Goal: Task Accomplishment & Management: Use online tool/utility

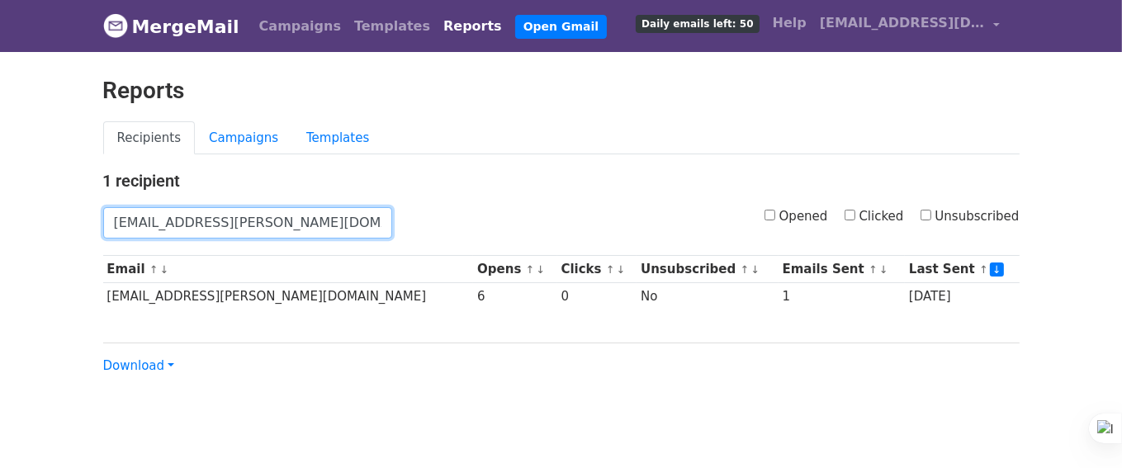
click at [353, 217] on input "almut.seifert@vollcorner.de" at bounding box center [247, 222] width 289 height 31
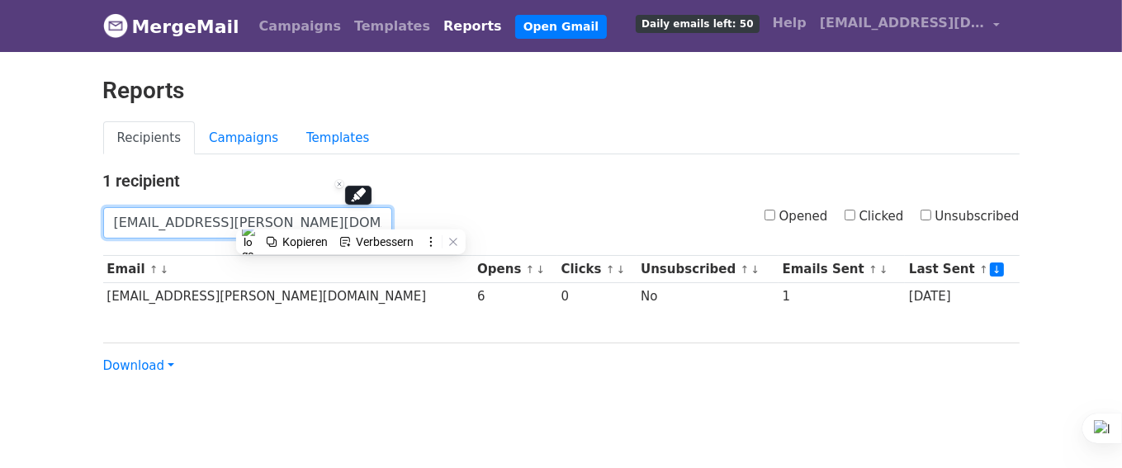
click at [353, 217] on input "almut.seifert@vollcorner.de" at bounding box center [247, 222] width 289 height 31
paste input "felix.stieler"
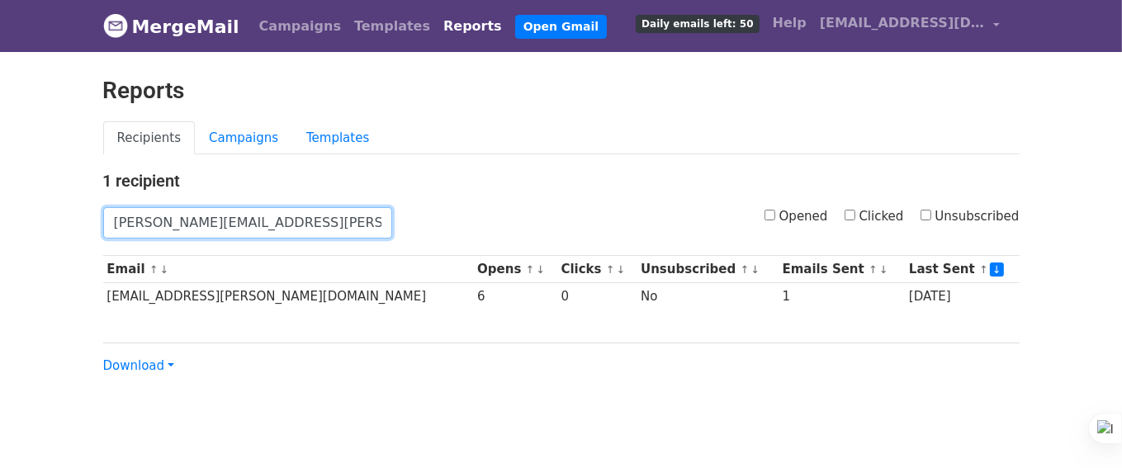
type input "felix.stieler@vollcorner.de"
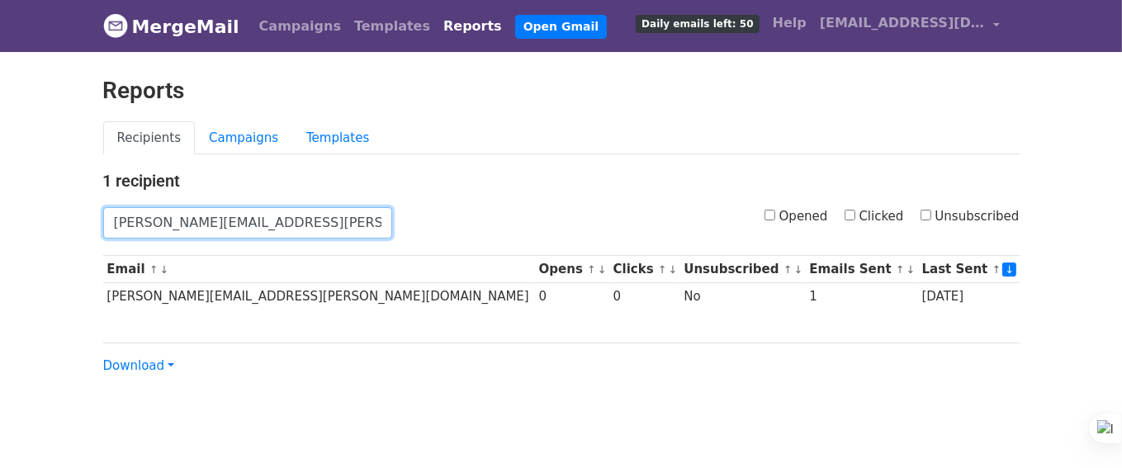
click at [296, 217] on input "felix.stieler@vollcorner.de" at bounding box center [247, 222] width 289 height 31
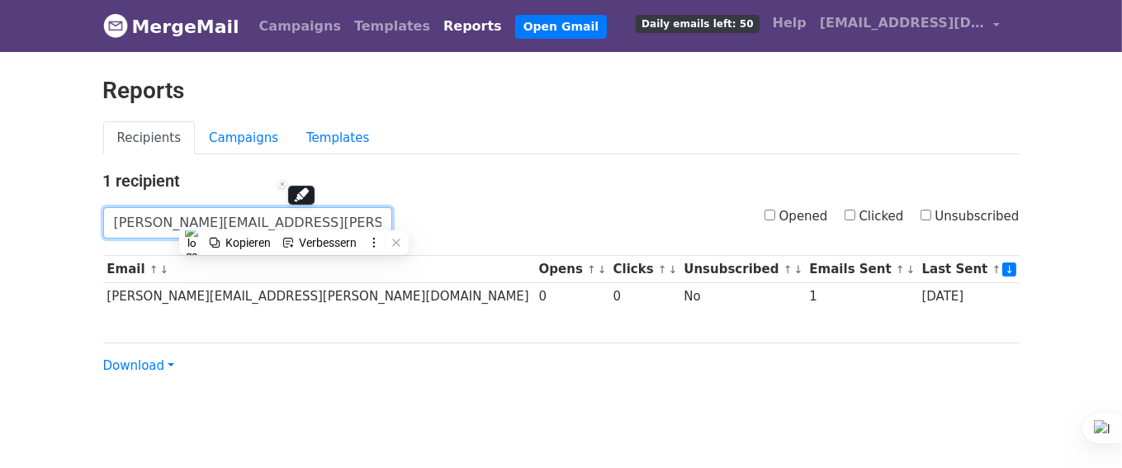
click at [296, 217] on input "felix.stieler@vollcorner.de" at bounding box center [247, 222] width 289 height 31
paste input "gunnar.beuch@dunekacke.onlin"
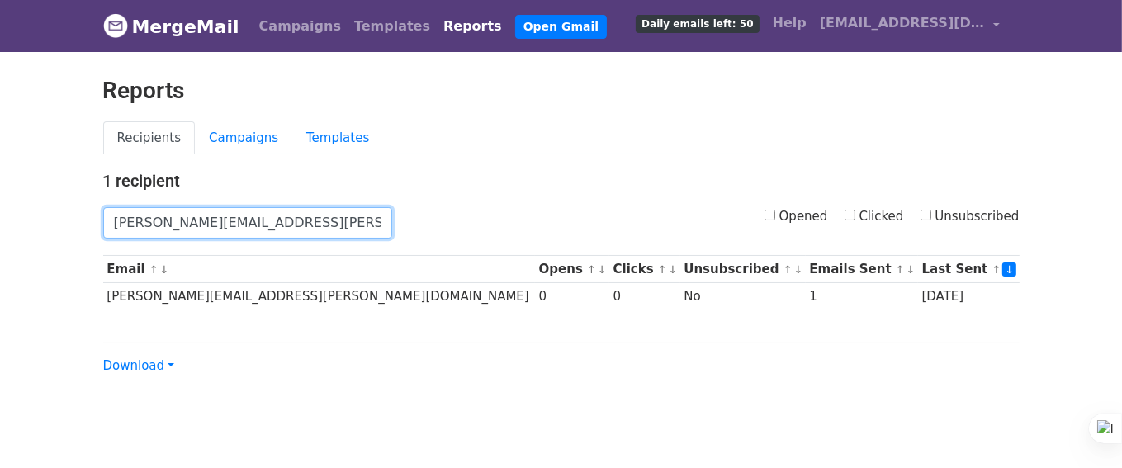
type input "gunnar.beuch@dunekacke.online"
click at [264, 220] on input "gunnar.beuch@dunekacke.online" at bounding box center [247, 222] width 289 height 31
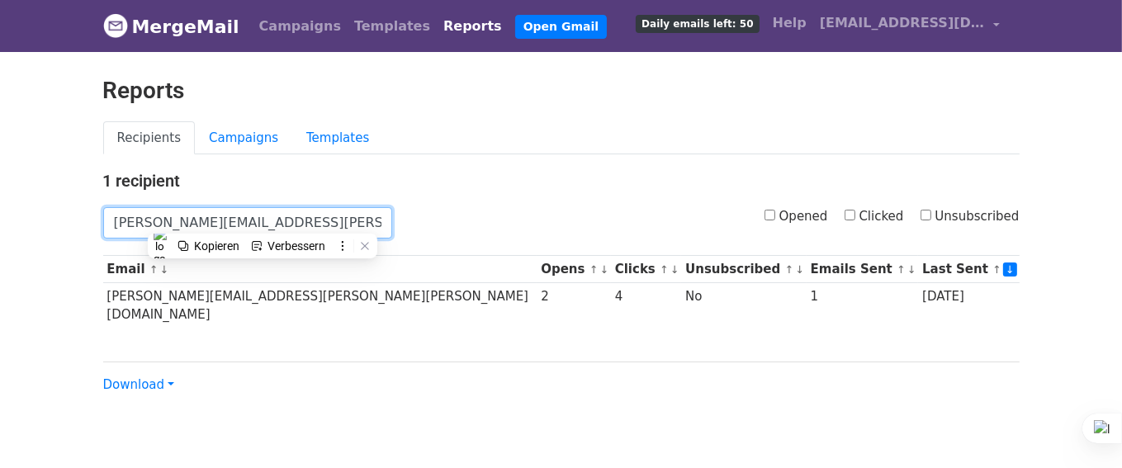
click at [264, 220] on input "gunnar.beuch@dunekacke.online" at bounding box center [247, 222] width 289 height 31
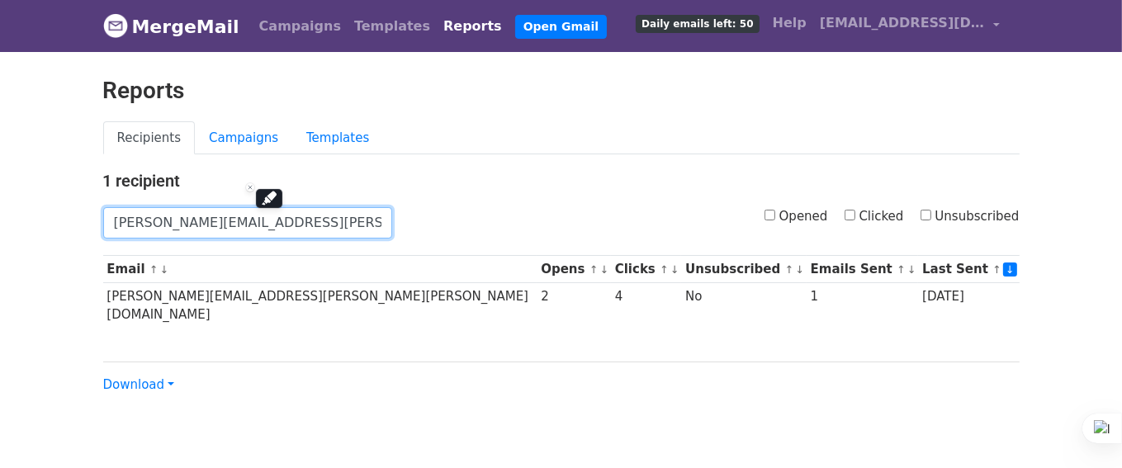
paste input "karsten.macht@dunekacke.d"
type input "karsten.macht@dunekacke.de"
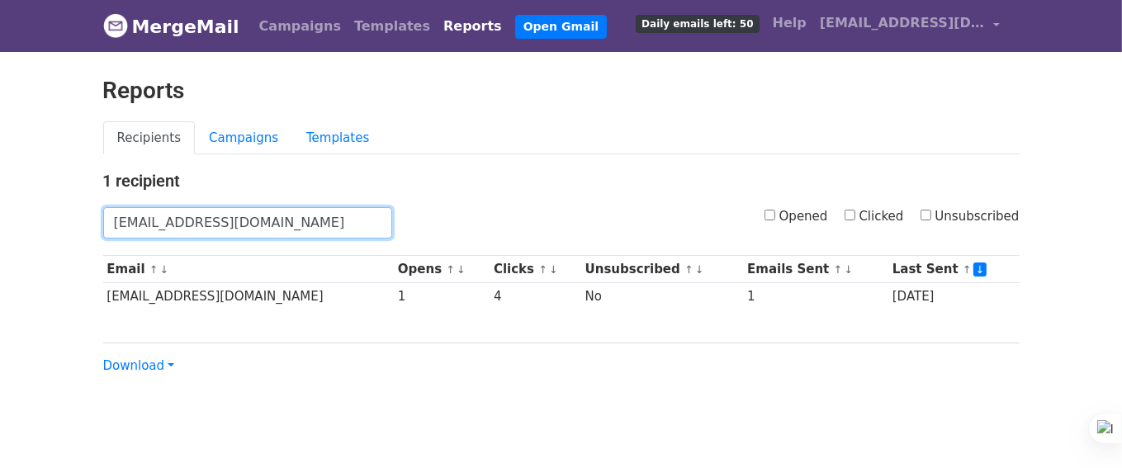
click at [310, 219] on input "[EMAIL_ADDRESS][DOMAIN_NAME]" at bounding box center [247, 222] width 289 height 31
paste input "fv@buononaturale.it"
type input "fv@buononaturale.it"
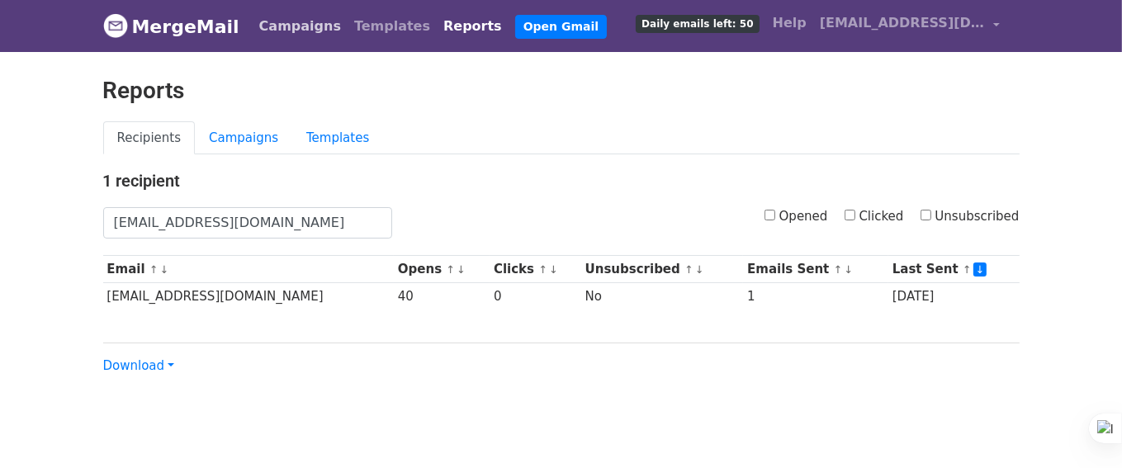
drag, startPoint x: 274, startPoint y: 25, endPoint x: 279, endPoint y: 34, distance: 10.3
click at [274, 25] on link "Campaigns" at bounding box center [300, 26] width 95 height 33
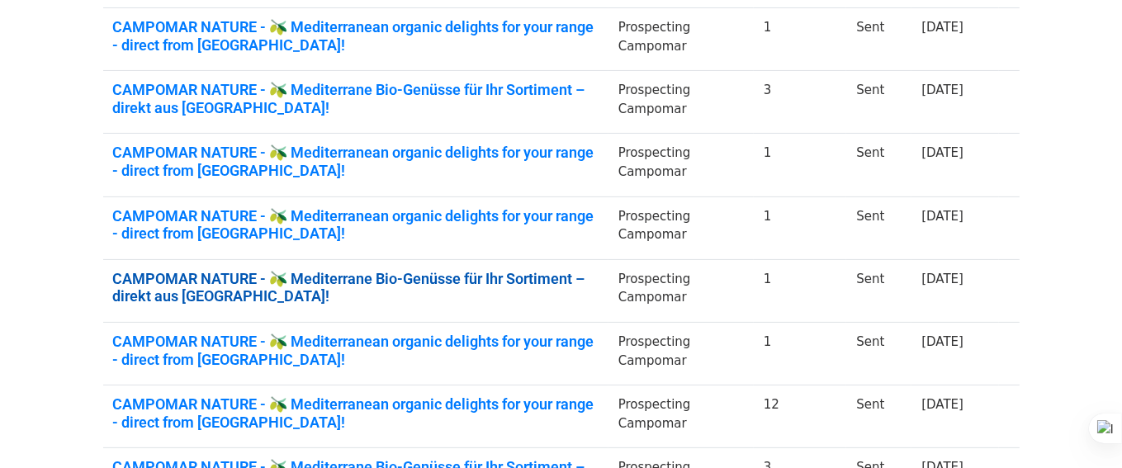
click at [559, 276] on link "CAMPOMAR NATURE - 🫒 Mediterrane Bio-Genüsse für Ihr Sortiment – direkt aus Span…" at bounding box center [355, 287] width 485 height 35
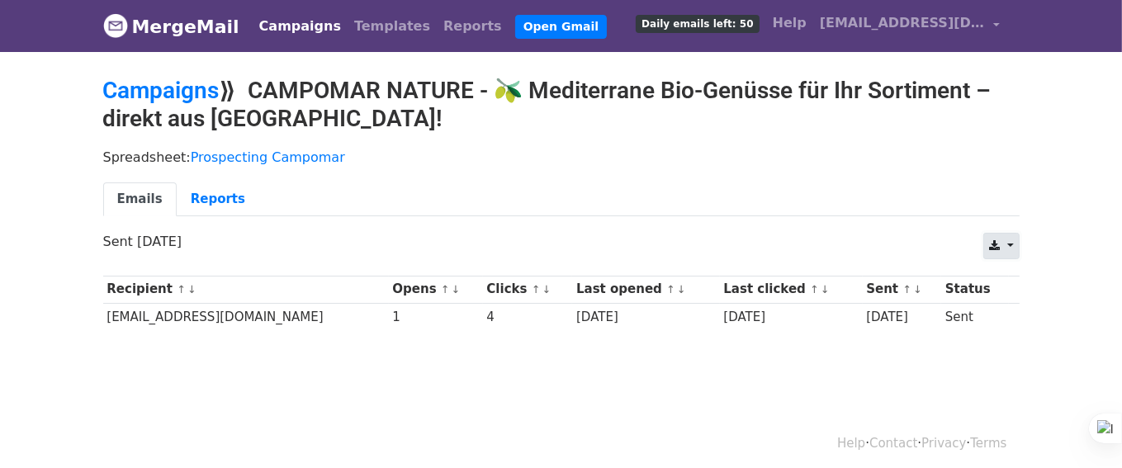
click at [1013, 248] on link at bounding box center [1000, 246] width 35 height 26
click at [1021, 306] on link "Excel" at bounding box center [1021, 309] width 74 height 26
click at [184, 90] on link "Campaigns" at bounding box center [161, 90] width 116 height 27
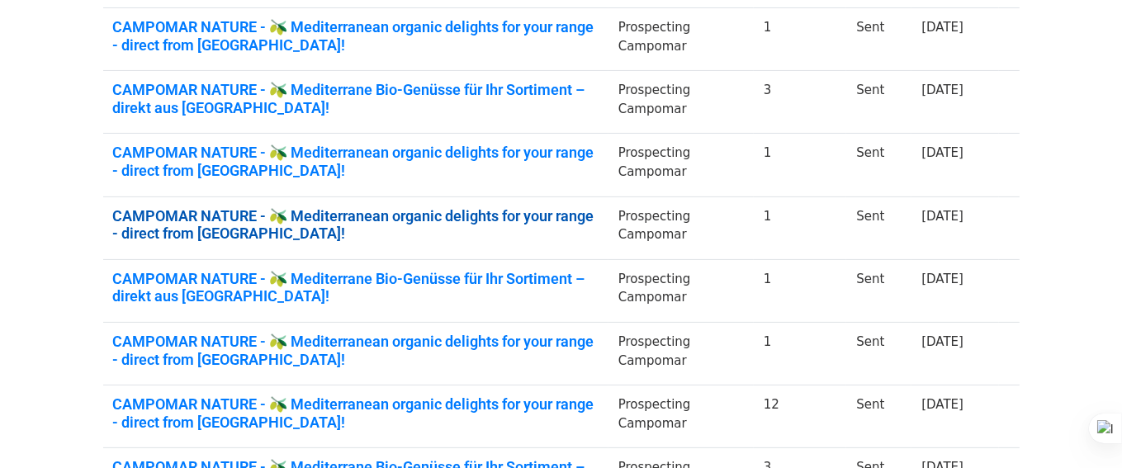
click at [577, 212] on link "CAMPOMAR NATURE - 🫒 Mediterranean organic delights for your range - direct from…" at bounding box center [355, 224] width 485 height 35
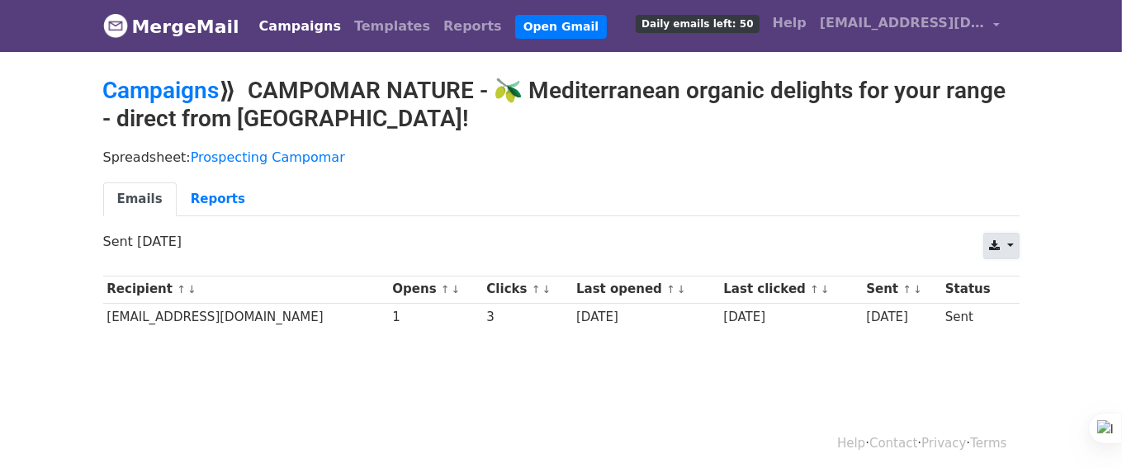
click at [1004, 239] on link at bounding box center [1000, 246] width 35 height 26
click at [1010, 301] on link "Excel" at bounding box center [1021, 309] width 74 height 26
click at [171, 84] on link "Campaigns" at bounding box center [161, 90] width 116 height 27
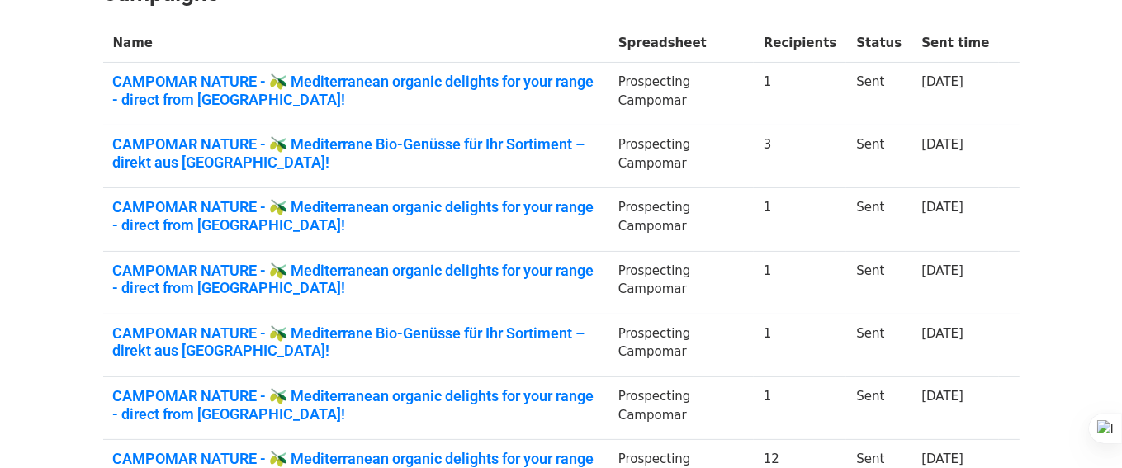
scroll to position [248, 0]
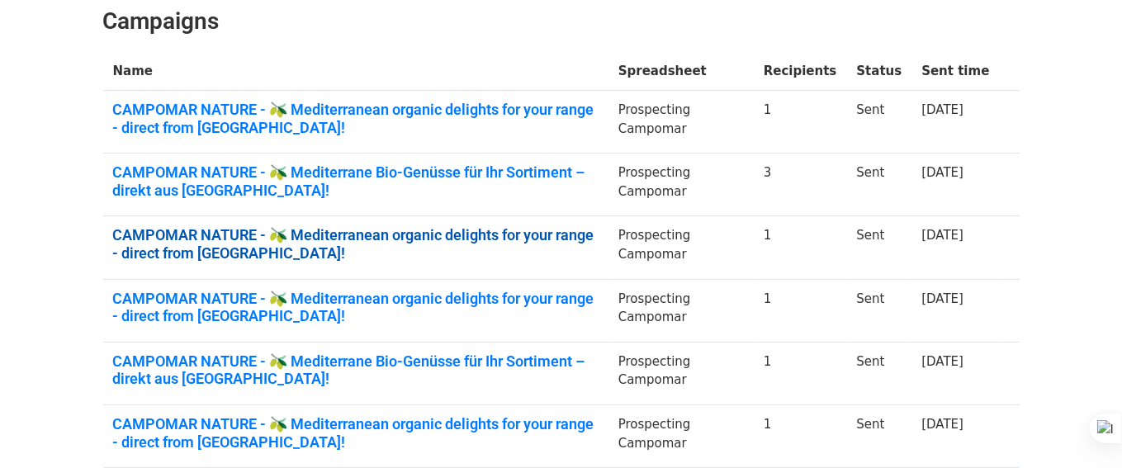
click at [574, 239] on link "CAMPOMAR NATURE - 🫒 Mediterranean organic delights for your range - direct from…" at bounding box center [355, 243] width 485 height 35
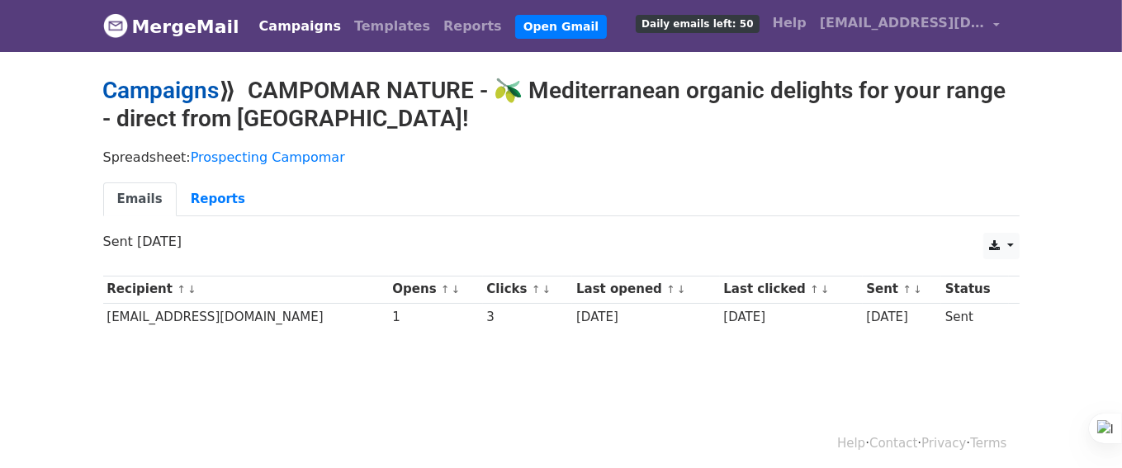
click at [196, 95] on link "Campaigns" at bounding box center [161, 90] width 116 height 27
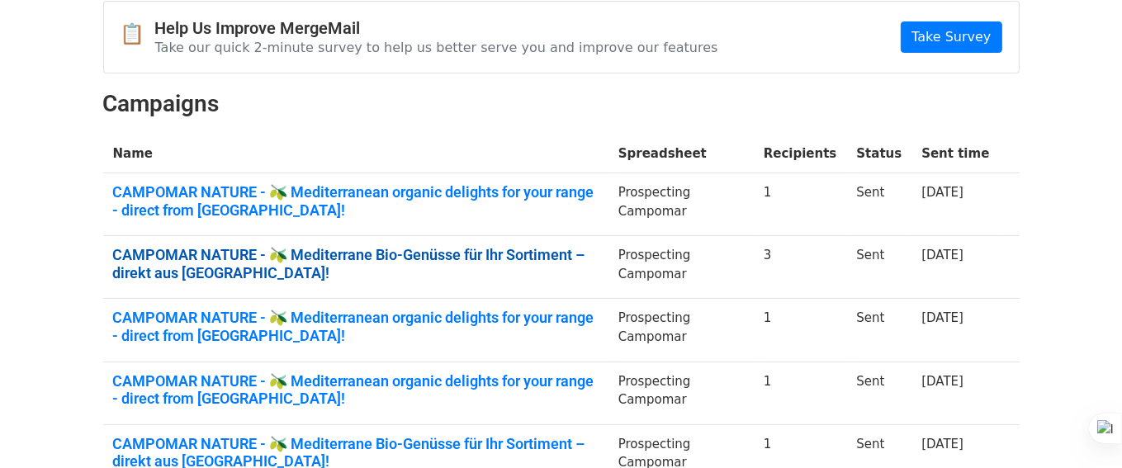
click at [598, 256] on link "CAMPOMAR NATURE - 🫒 Mediterrane Bio-Genüsse für Ihr Sortiment – direkt aus [GEO…" at bounding box center [355, 263] width 485 height 35
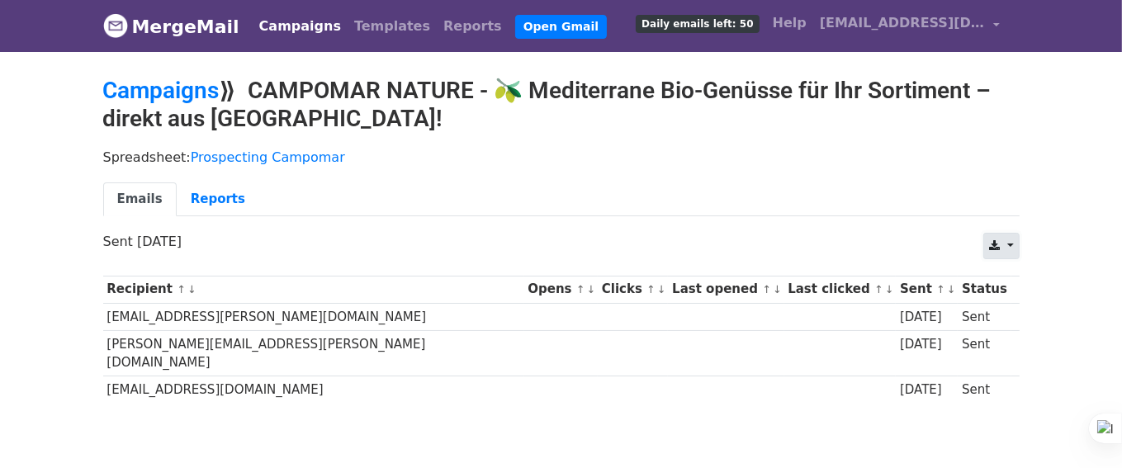
click at [1007, 239] on link at bounding box center [1000, 246] width 35 height 26
click at [1004, 309] on link "Excel" at bounding box center [1021, 309] width 74 height 26
click at [173, 91] on link "Campaigns" at bounding box center [161, 90] width 116 height 27
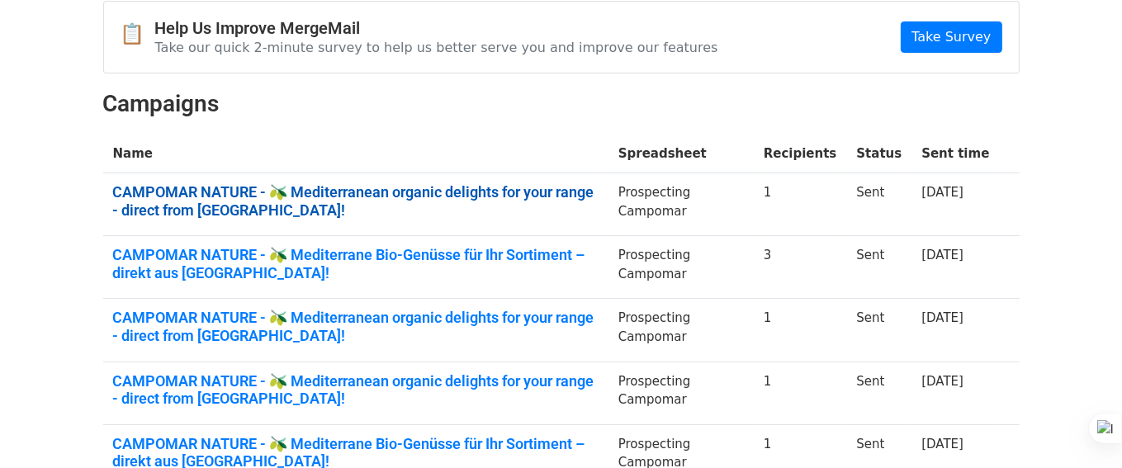
click at [568, 184] on link "CAMPOMAR NATURE - 🫒 Mediterranean organic delights for your range - direct from…" at bounding box center [355, 200] width 485 height 35
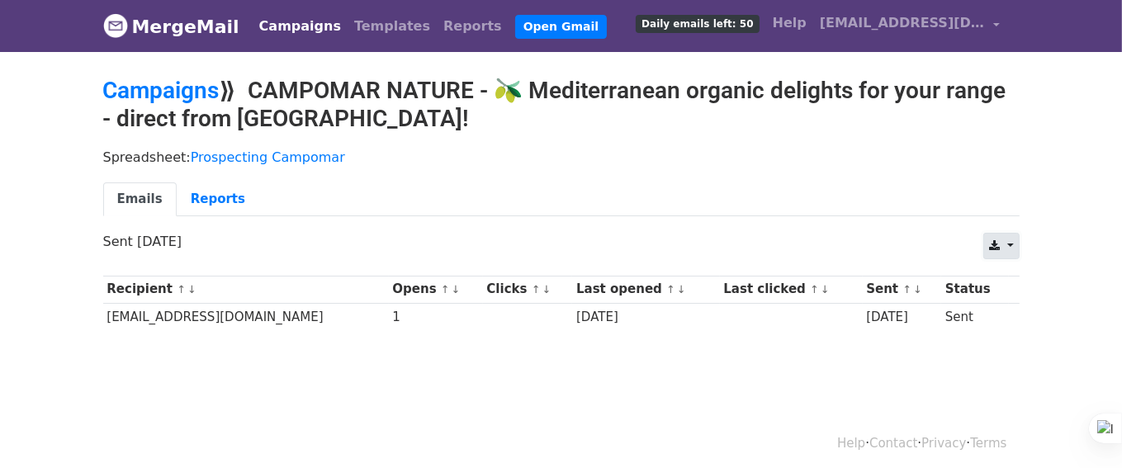
click at [1011, 243] on link at bounding box center [1000, 246] width 35 height 26
click at [1019, 312] on link "Excel" at bounding box center [1021, 309] width 74 height 26
click at [163, 91] on link "Campaigns" at bounding box center [161, 90] width 116 height 27
